Goal: Find specific page/section: Find specific page/section

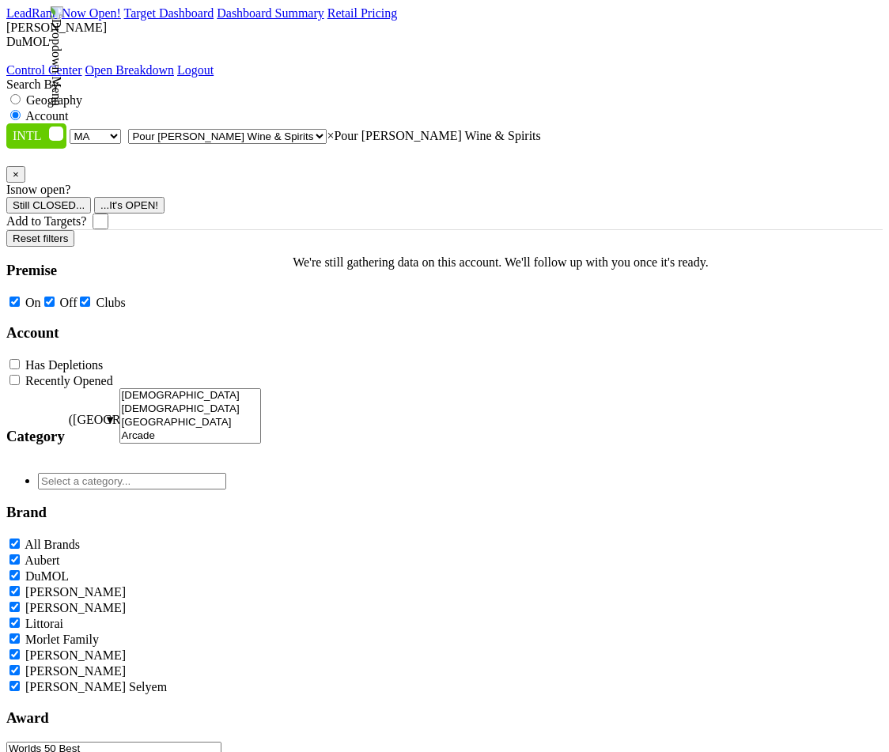
select select "MA"
select select "297149"
select select
click at [360, 129] on span "× Pour [PERSON_NAME] Wine & Spirits" at bounding box center [433, 135] width 213 height 13
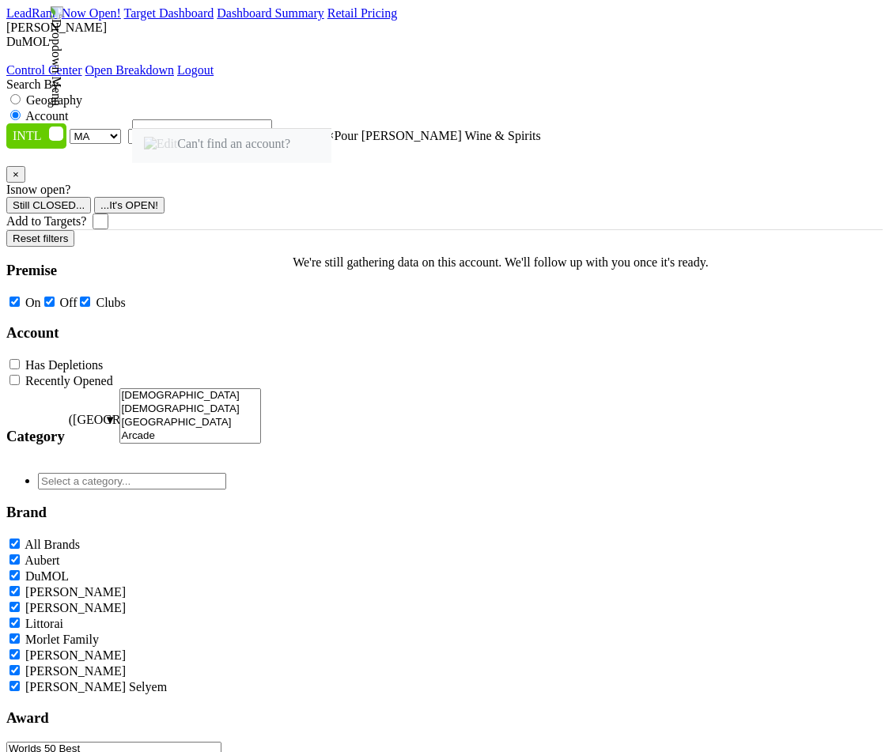
click at [111, 129] on select "AK AL AR AZ CA CO CT DC DE FL [GEOGRAPHIC_DATA] HI IA ID IL IN KS [GEOGRAPHIC_D…" at bounding box center [95, 136] width 51 height 15
select select "FL"
click at [73, 129] on select "AK AL AR AZ CA CO CT DC DE FL [GEOGRAPHIC_DATA] HI IA ID IL IN KS [GEOGRAPHIC_D…" at bounding box center [95, 136] width 51 height 15
select select
paste input "The Mediterra Beach Club"
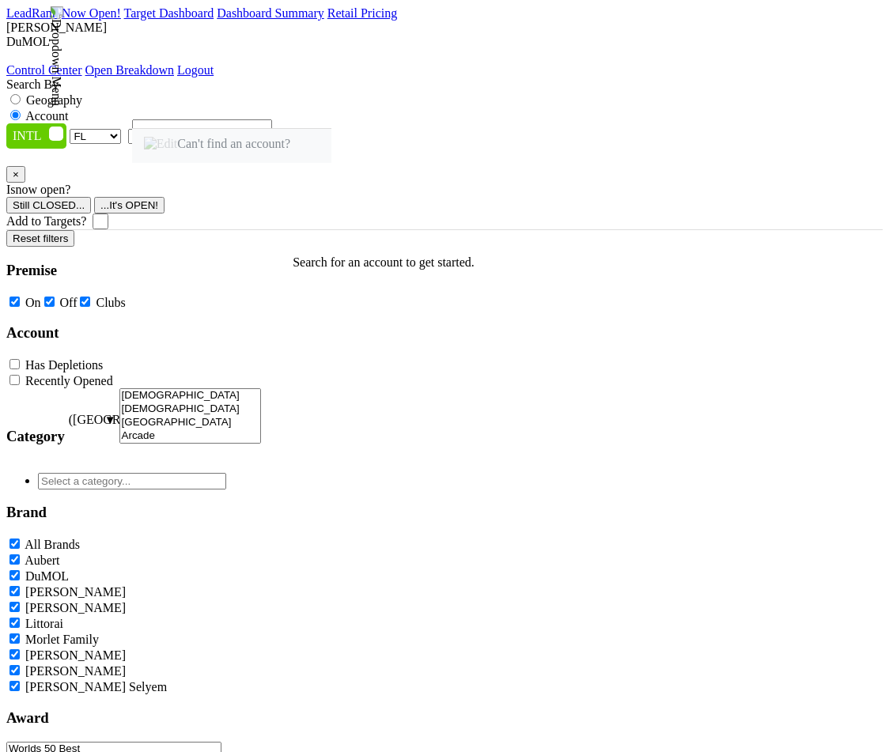
type input "The Mediterra Beach Club"
select select "95981"
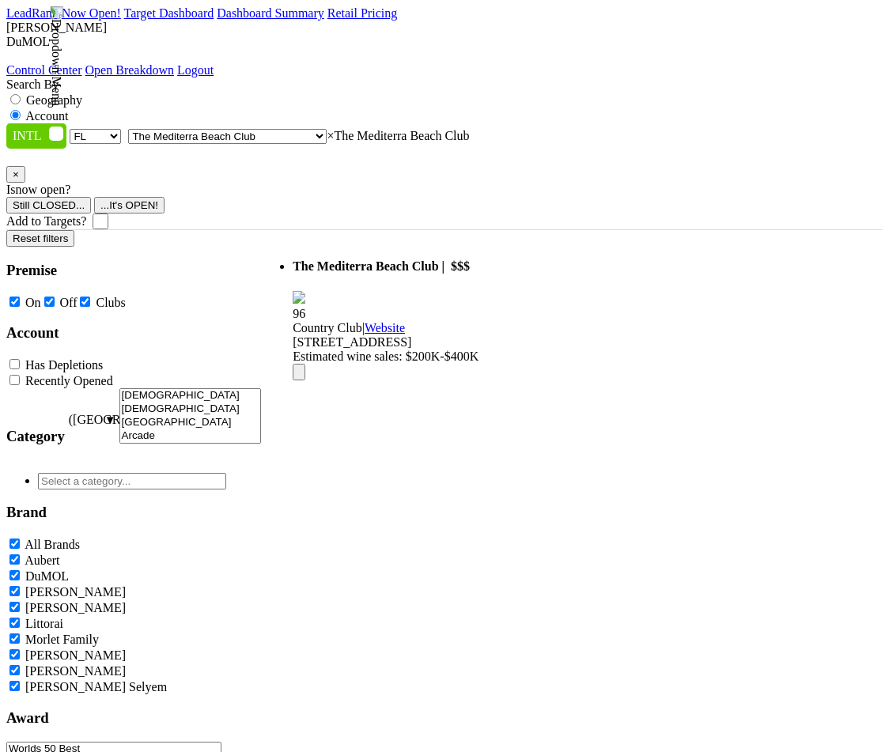
click at [63, 31] on img at bounding box center [56, 56] width 14 height 100
